Goal: Task Accomplishment & Management: Use online tool/utility

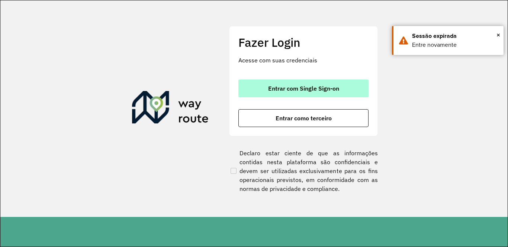
click at [269, 93] on button "Entrar com Single Sign-on" at bounding box center [303, 89] width 130 height 18
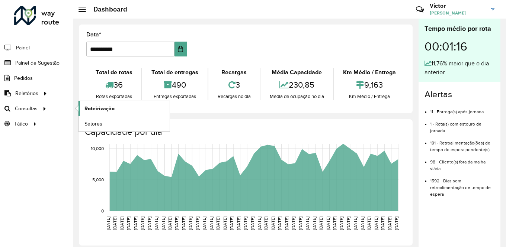
click at [103, 107] on span "Roteirização" at bounding box center [99, 109] width 30 height 8
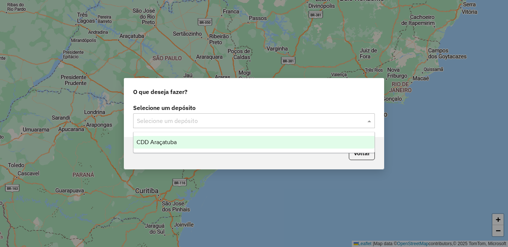
click at [169, 122] on input "text" at bounding box center [246, 121] width 219 height 9
click at [161, 141] on span "CDD Araçatuba" at bounding box center [156, 142] width 40 height 6
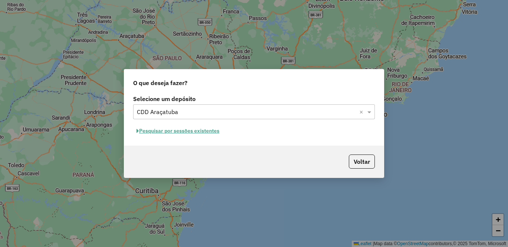
click at [158, 132] on button "Pesquisar por sessões existentes" at bounding box center [178, 131] width 90 height 12
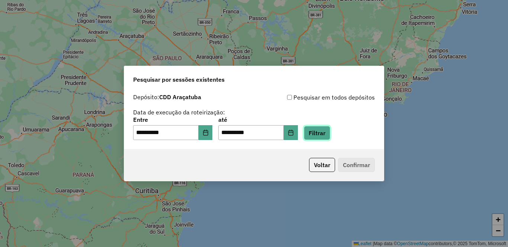
click at [330, 135] on button "Filtrar" at bounding box center [317, 133] width 26 height 14
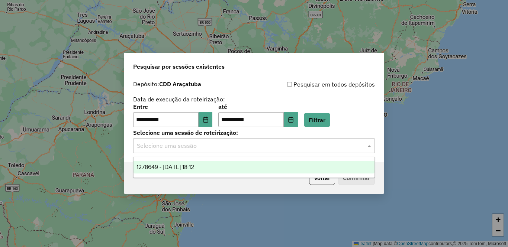
click at [170, 148] on input "text" at bounding box center [246, 146] width 219 height 9
click at [174, 165] on span "1278649 - 19/09/2025 18:12" at bounding box center [165, 167] width 58 height 6
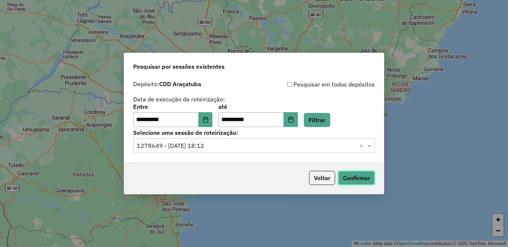
click at [355, 181] on button "Confirmar" at bounding box center [356, 178] width 37 height 14
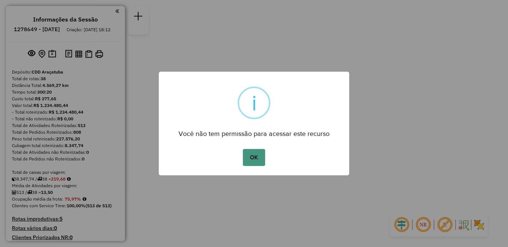
click at [257, 162] on button "OK" at bounding box center [254, 157] width 22 height 17
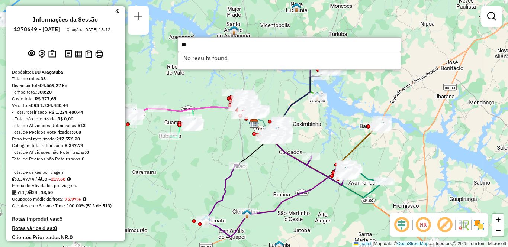
type input "*"
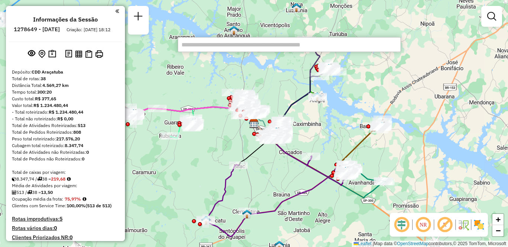
scroll to position [1534, 0]
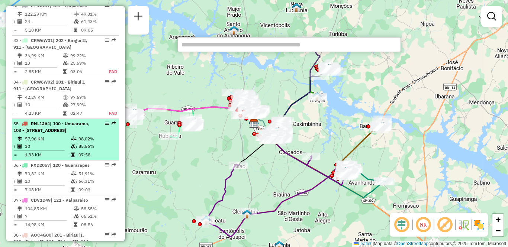
click at [66, 133] on span "| 100 - Umuarama, 103 - [STREET_ADDRESS]" at bounding box center [51, 127] width 76 height 12
select select "**********"
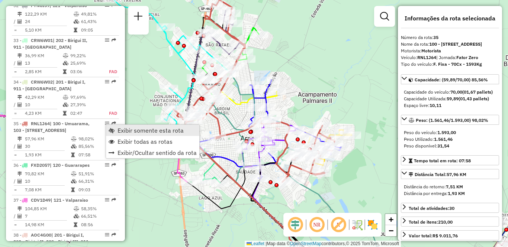
click at [126, 133] on span "Exibir somente esta rota" at bounding box center [150, 131] width 66 height 6
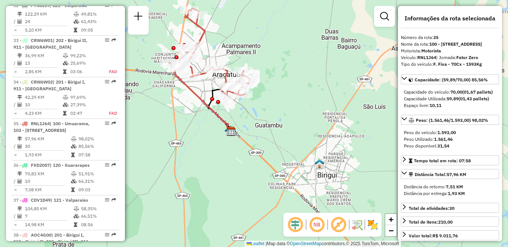
drag, startPoint x: 209, startPoint y: 194, endPoint x: 191, endPoint y: 113, distance: 83.1
click at [191, 113] on div "Janela de atendimento Grade de atendimento Capacidade Transportadoras Veículos …" at bounding box center [254, 123] width 508 height 247
